Goal: Task Accomplishment & Management: Use online tool/utility

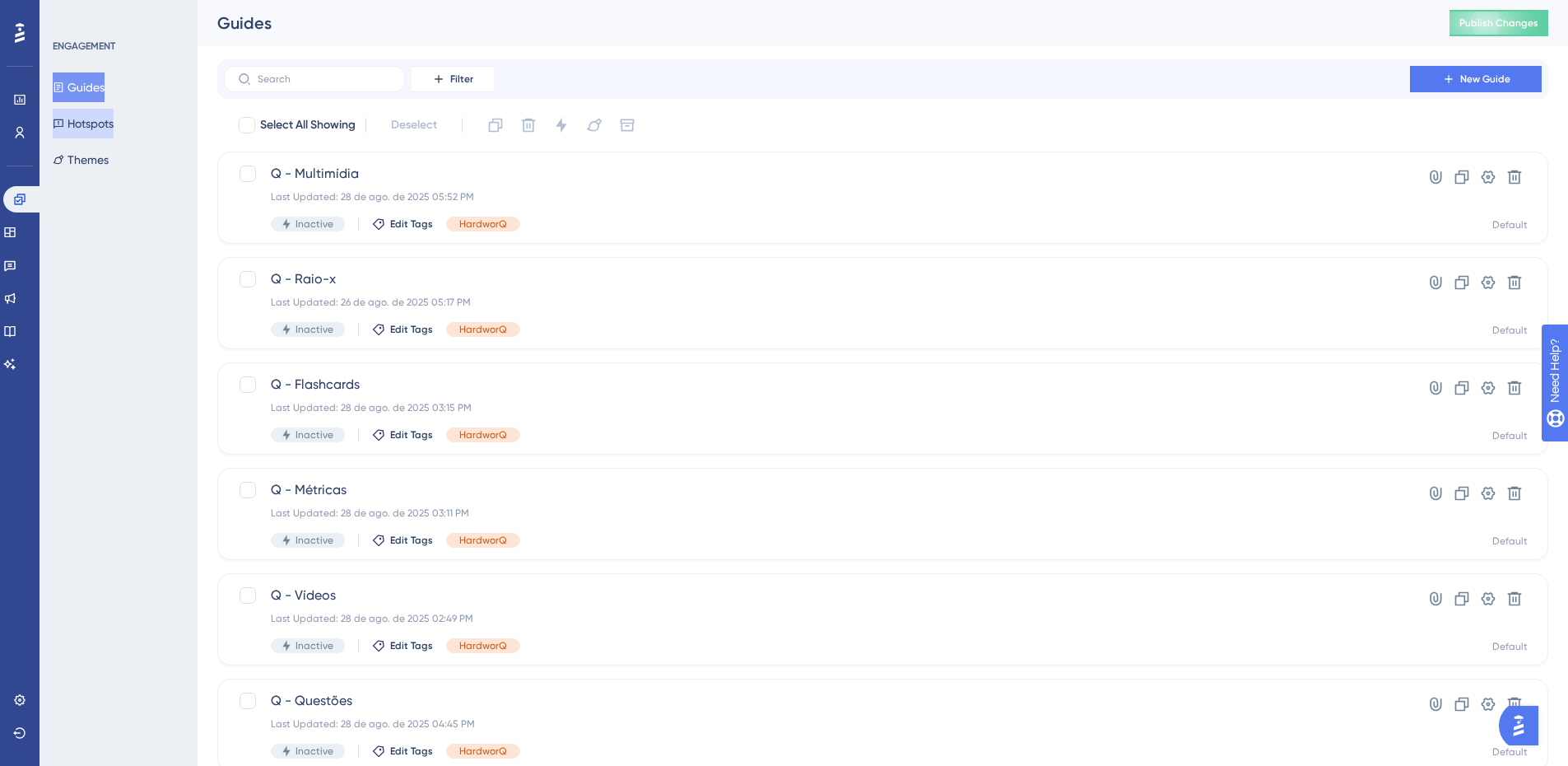
click at [109, 128] on button "Hotspots" at bounding box center [83, 123] width 61 height 29
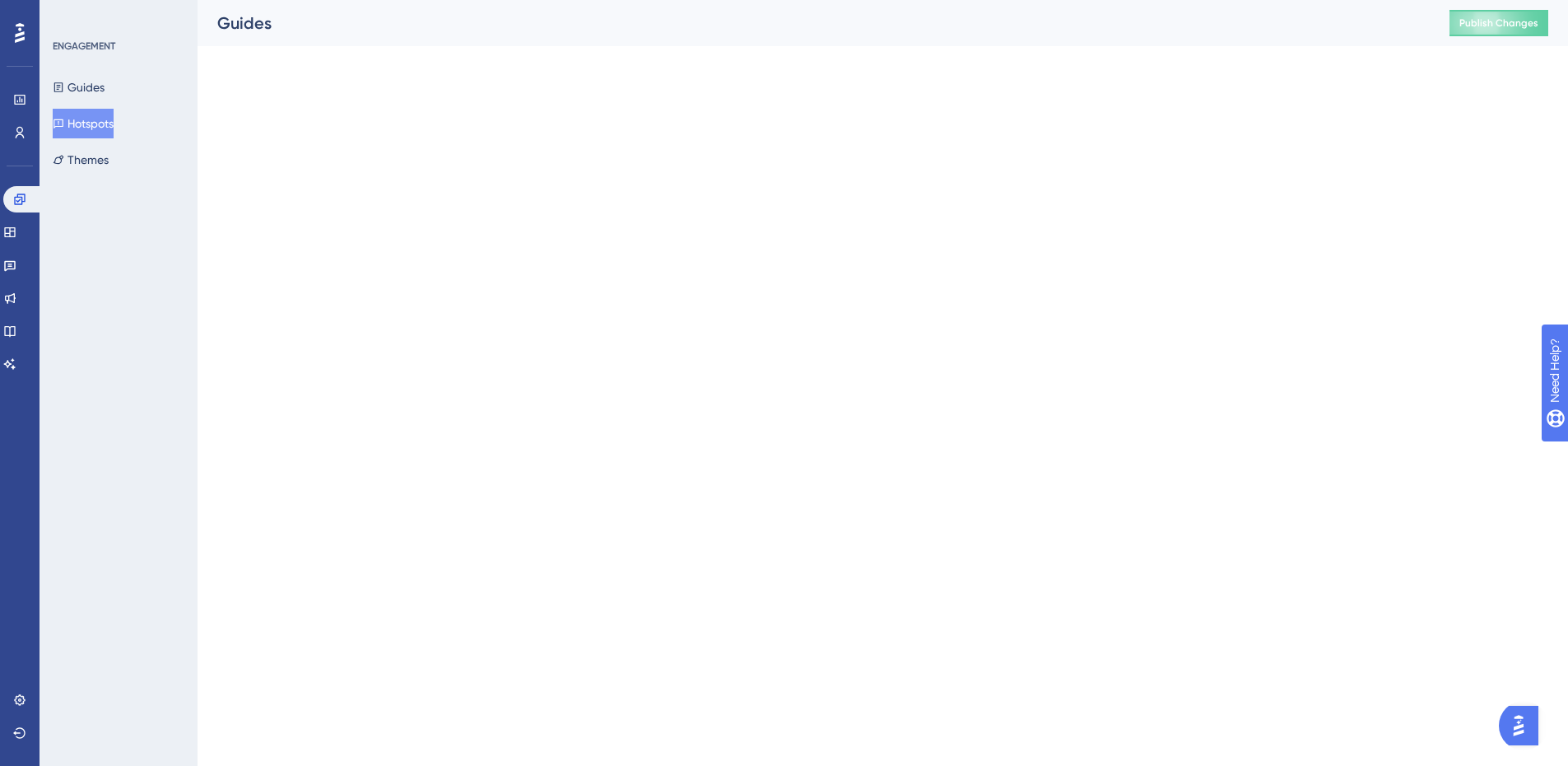
click at [108, 121] on button "Hotspots" at bounding box center [83, 123] width 61 height 29
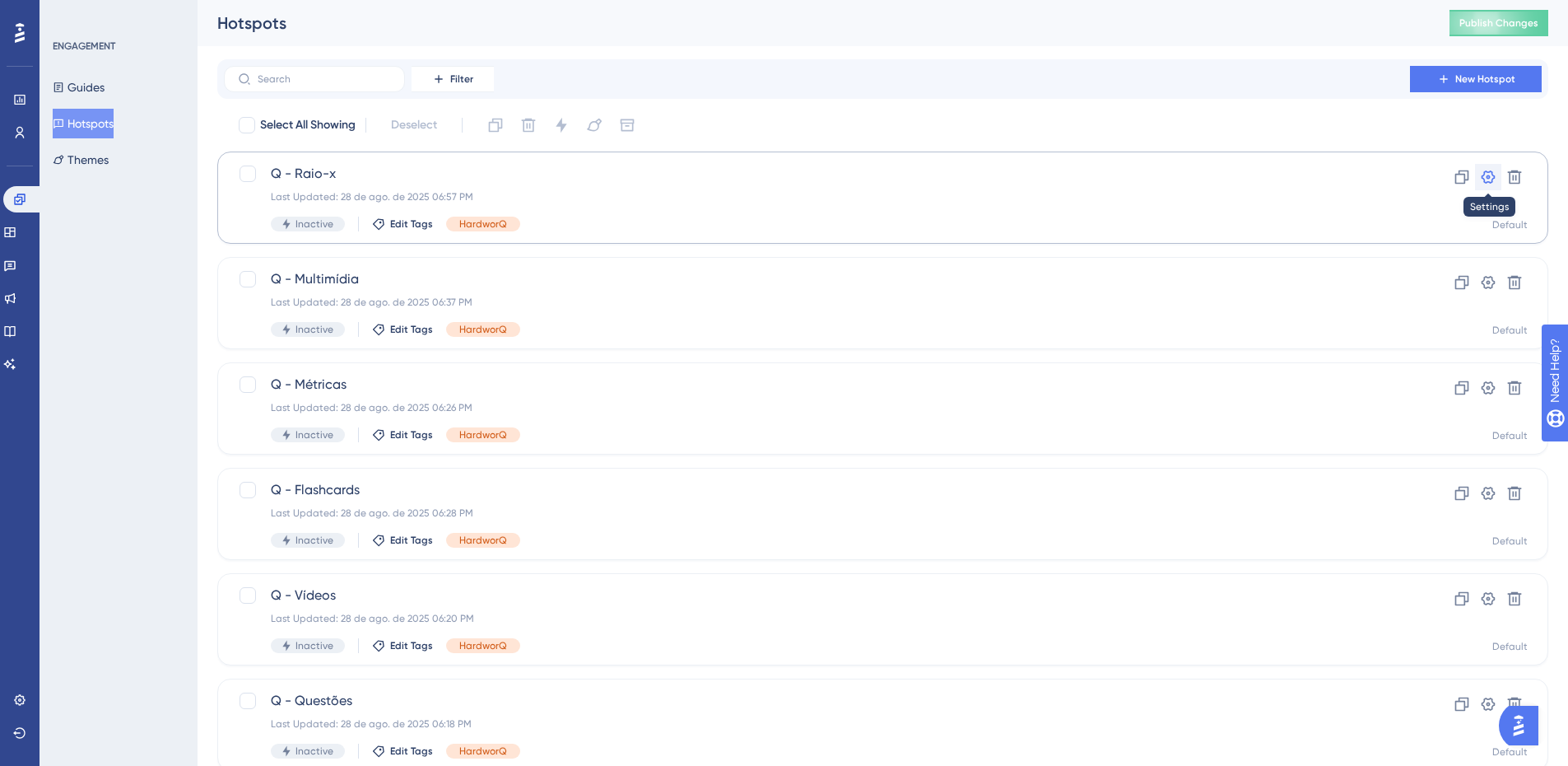
click at [1053, 179] on icon at bounding box center [1488, 177] width 14 height 14
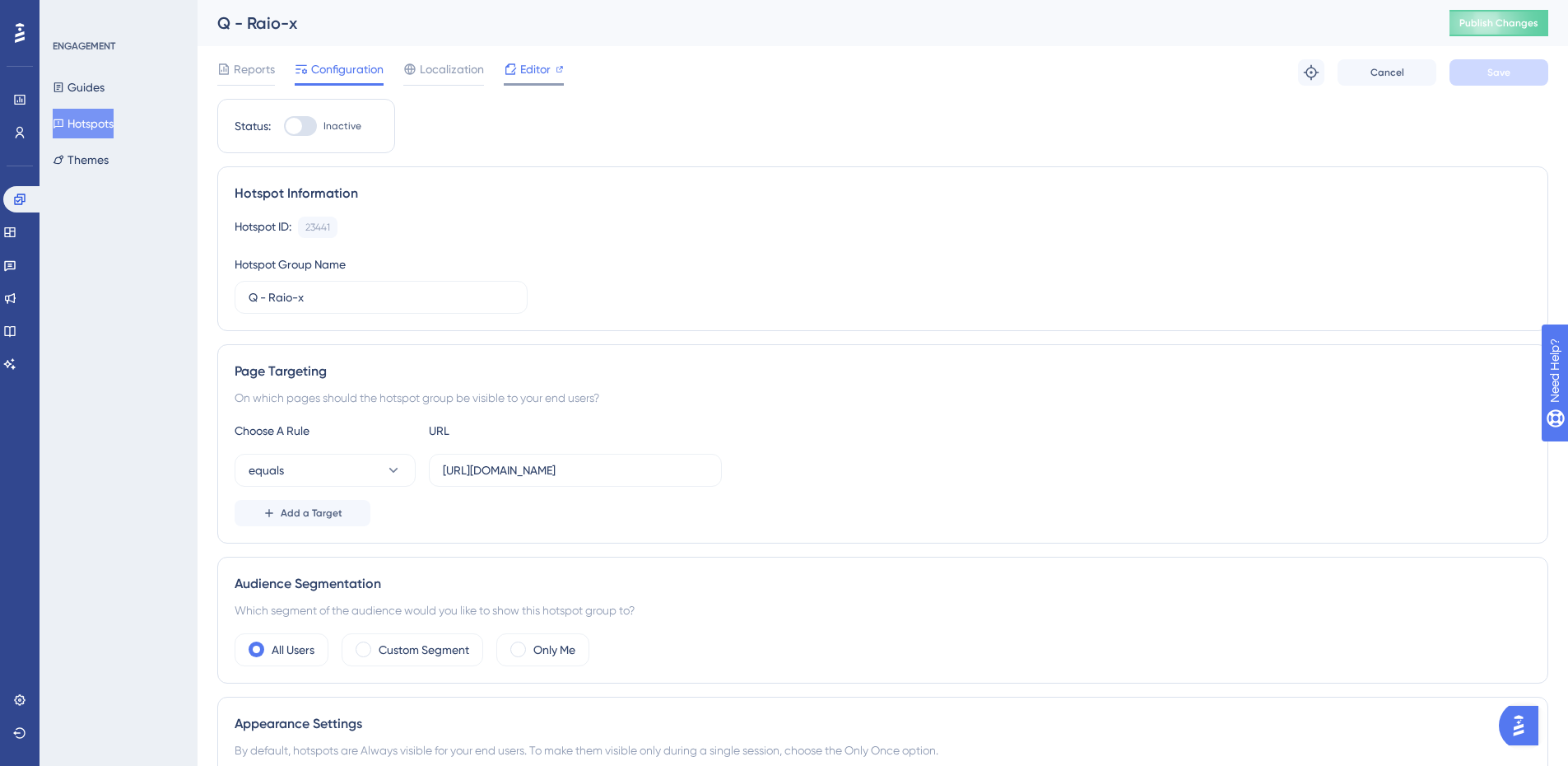
click at [527, 59] on span "Editor" at bounding box center [534, 69] width 30 height 19
